Goal: Task Accomplishment & Management: Manage account settings

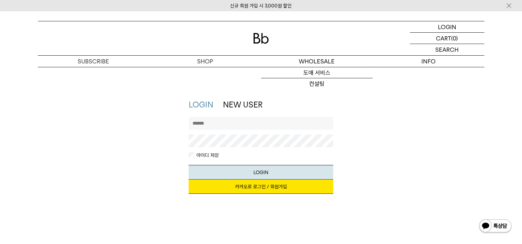
drag, startPoint x: 0, startPoint y: 0, endPoint x: 254, endPoint y: 127, distance: 283.4
click at [254, 127] on input "text" at bounding box center [261, 123] width 145 height 13
type input "*"
type input "*********"
click at [189, 165] on button "LOGIN" at bounding box center [261, 172] width 145 height 15
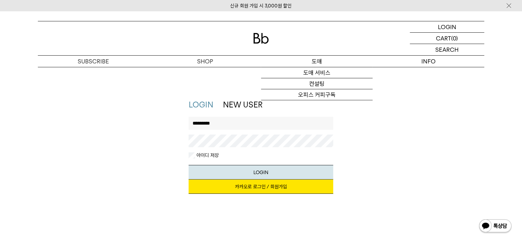
click at [316, 58] on p "도매" at bounding box center [317, 61] width 112 height 11
click at [317, 63] on p "도매" at bounding box center [317, 61] width 112 height 11
click at [315, 74] on link "도매 서비스" at bounding box center [317, 72] width 112 height 11
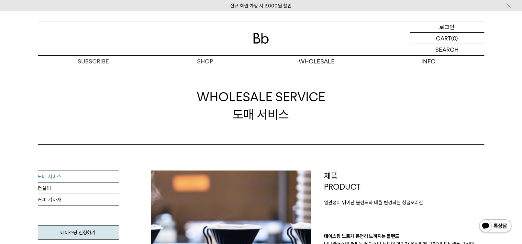
click at [441, 28] on p "로그인" at bounding box center [448, 26] width 16 height 11
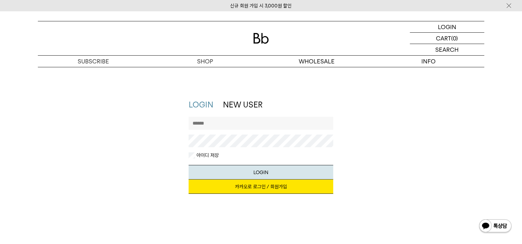
click at [248, 121] on input "text" at bounding box center [261, 123] width 145 height 13
type input "*********"
click at [246, 172] on button "LOGIN" at bounding box center [261, 172] width 145 height 15
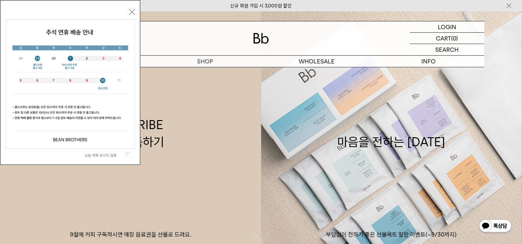
click at [129, 10] on div "오늘 하루 보이지 않음 닫기" at bounding box center [71, 84] width 130 height 154
click at [131, 12] on button "닫기" at bounding box center [132, 12] width 6 height 6
